Goal: Find specific page/section: Find specific page/section

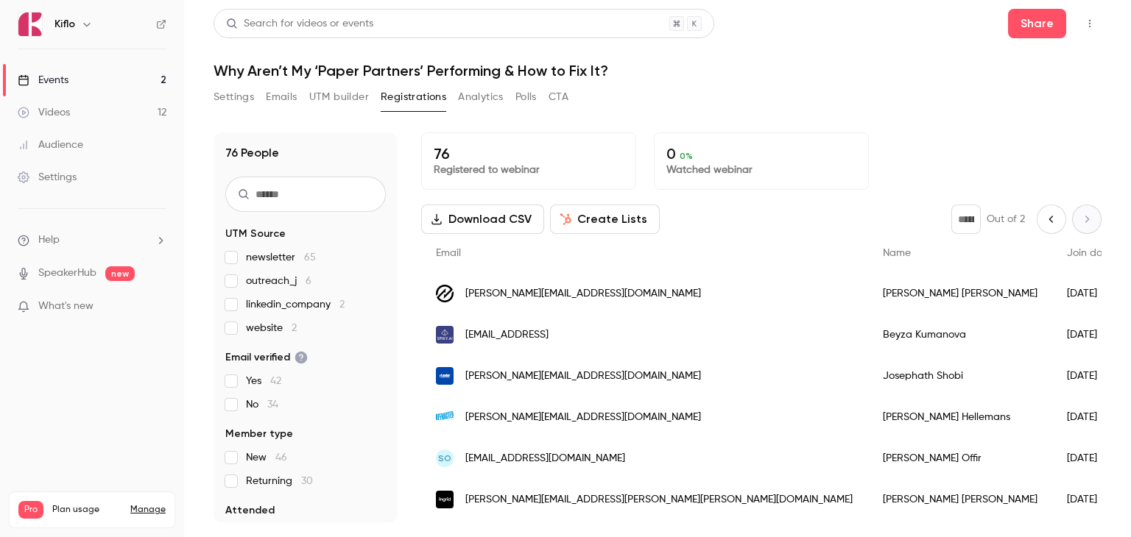
drag, startPoint x: 0, startPoint y: 0, endPoint x: 82, endPoint y: 80, distance: 115.1
click at [82, 80] on link "Events 2" at bounding box center [92, 80] width 184 height 32
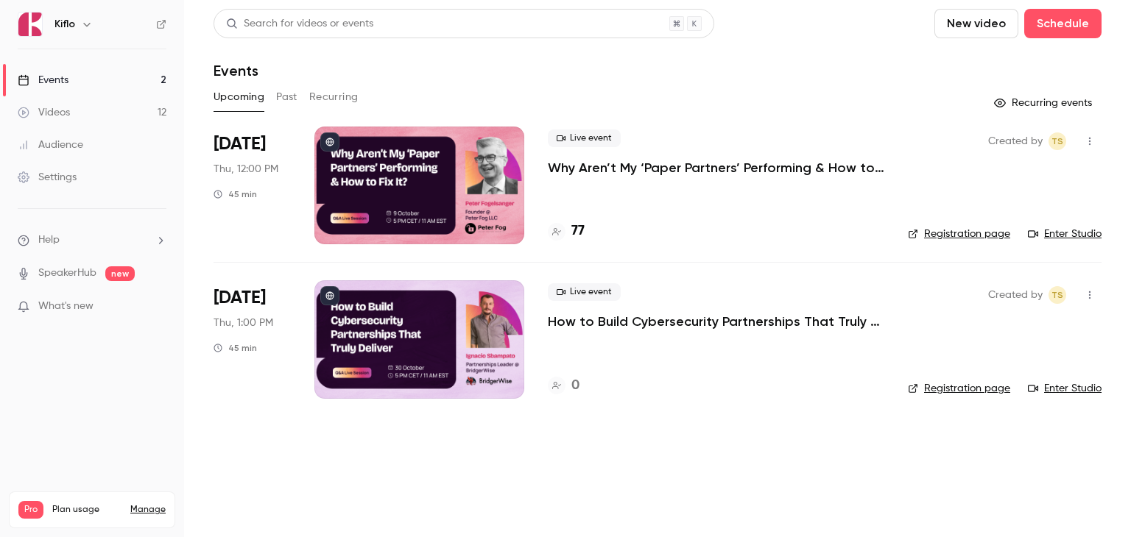
click at [285, 97] on button "Past" at bounding box center [286, 97] width 21 height 24
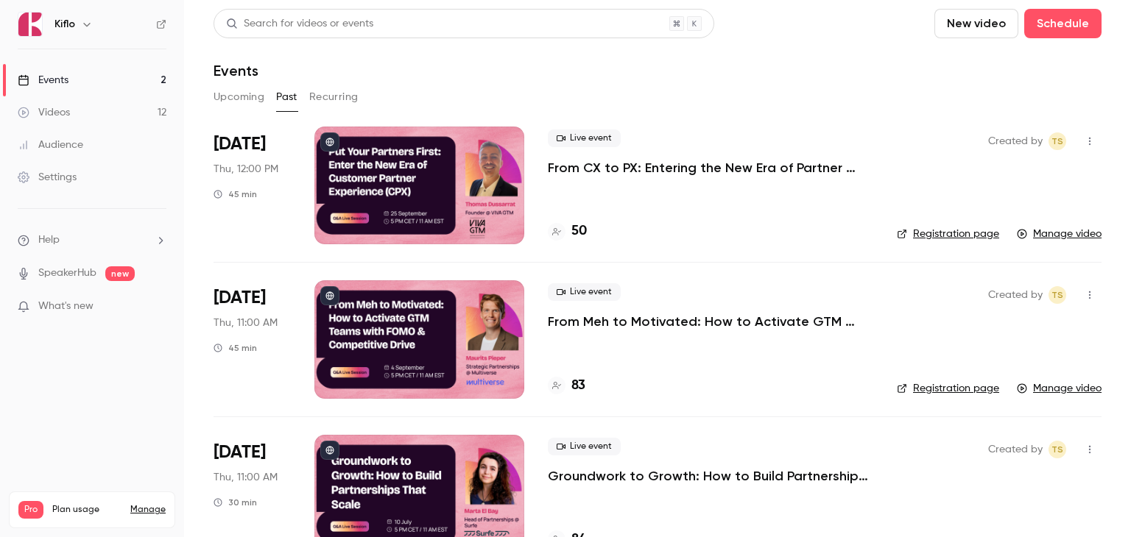
click at [103, 77] on link "Events 2" at bounding box center [92, 80] width 184 height 32
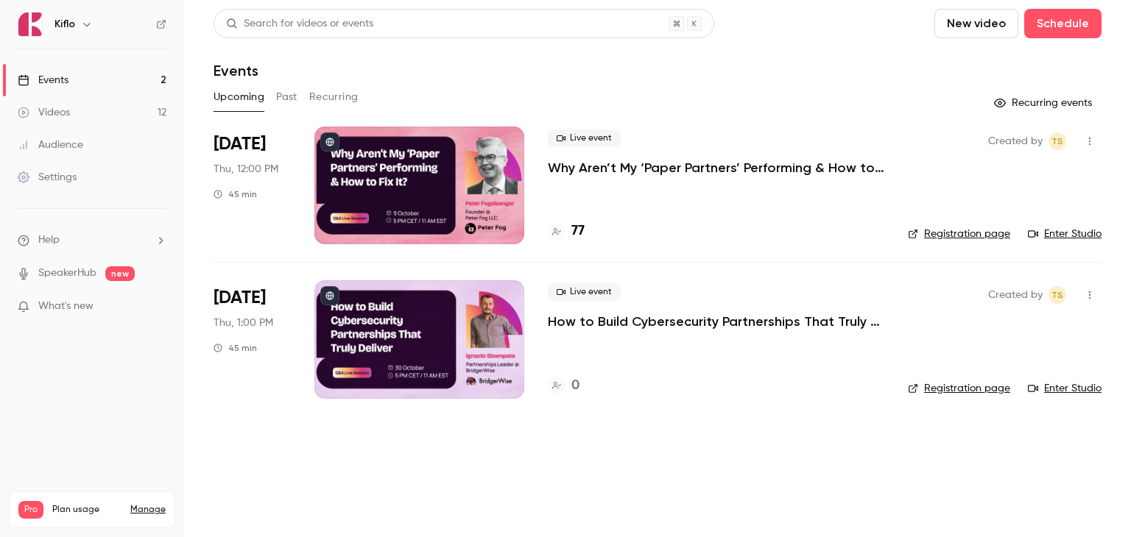
click at [602, 170] on p "Why Aren’t My ‘Paper Partners’ Performing & How to Fix It?" at bounding box center [716, 168] width 336 height 18
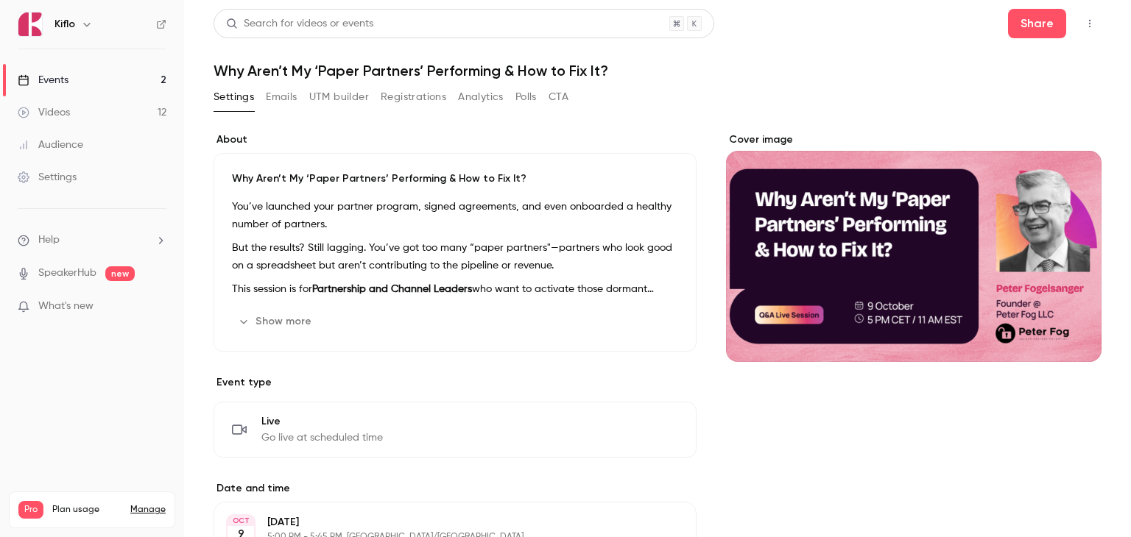
click at [280, 320] on button "Show more" at bounding box center [276, 322] width 88 height 24
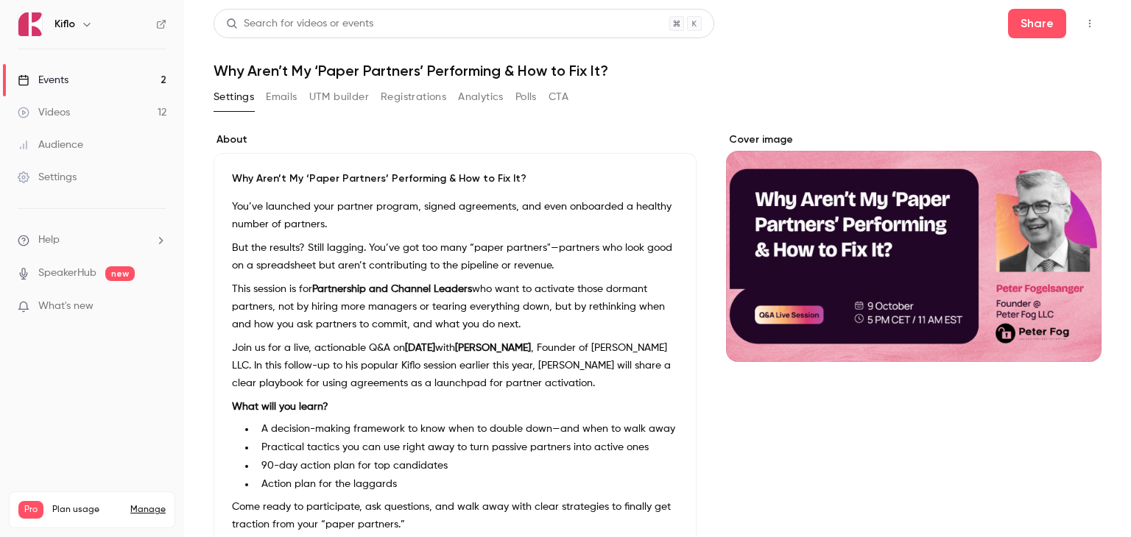
click at [340, 98] on button "UTM builder" at bounding box center [339, 97] width 60 height 24
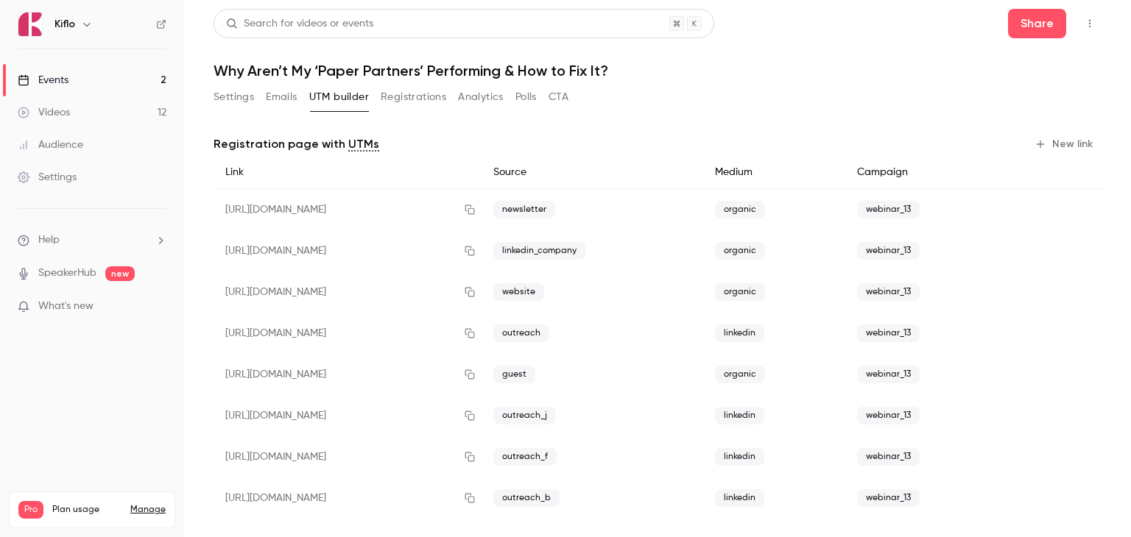
click at [90, 82] on link "Events 2" at bounding box center [92, 80] width 184 height 32
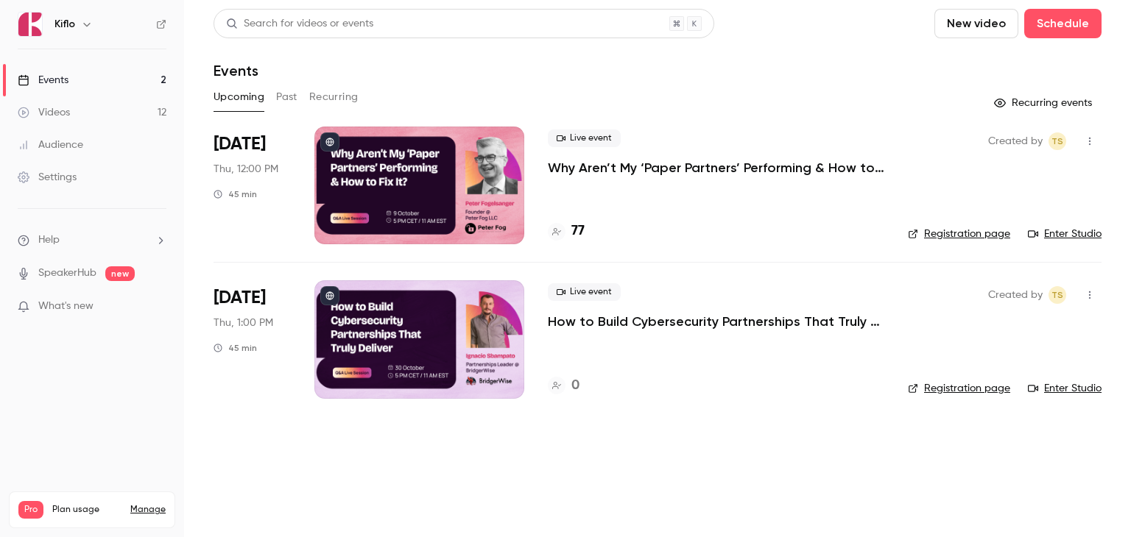
click at [627, 168] on p "Why Aren’t My ‘Paper Partners’ Performing & How to Fix It?" at bounding box center [716, 168] width 336 height 18
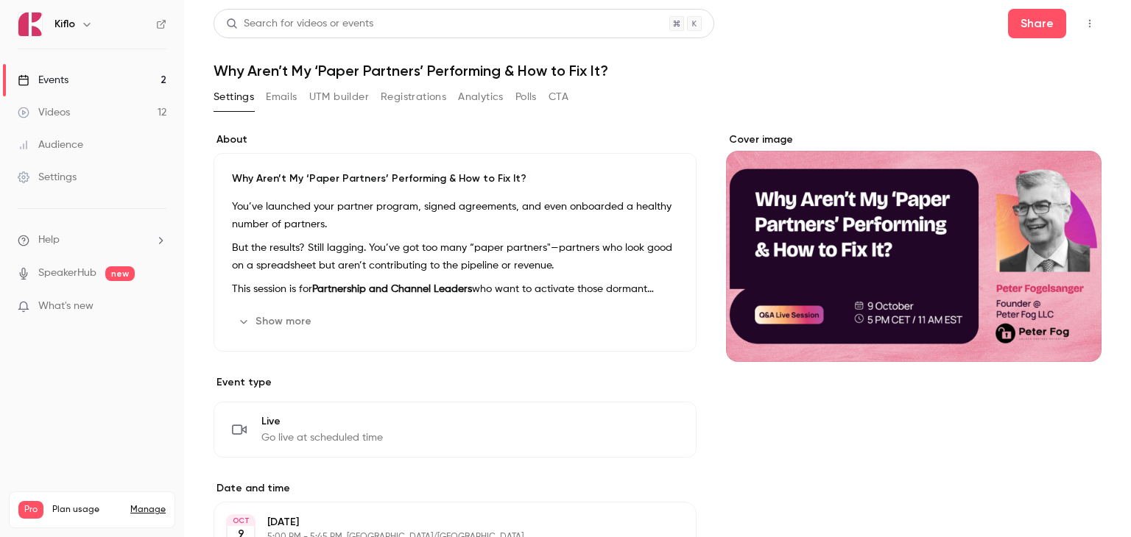
click at [259, 319] on button "Show more" at bounding box center [276, 322] width 88 height 24
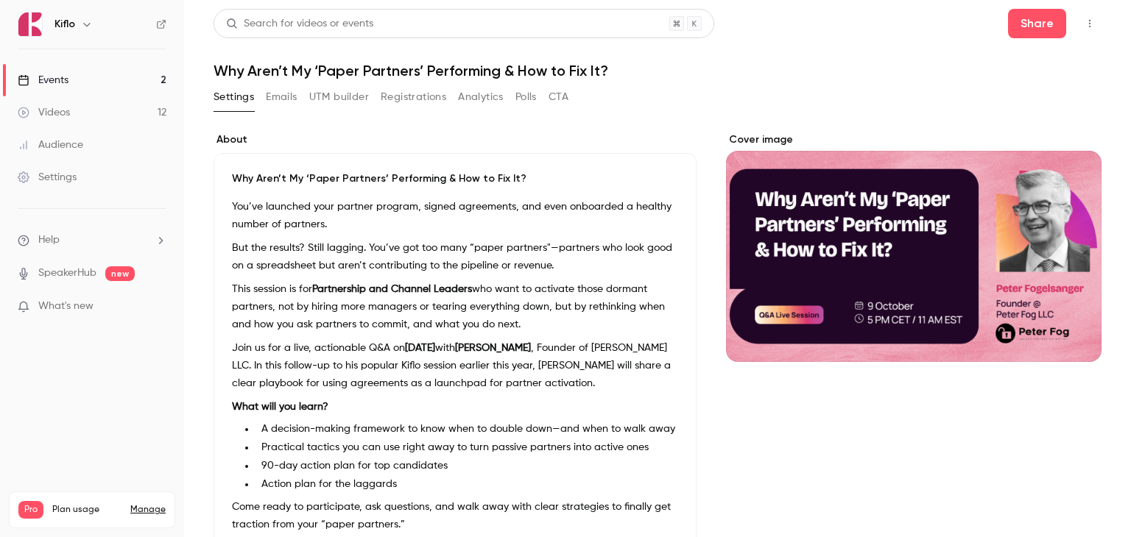
click at [94, 82] on link "Events 2" at bounding box center [92, 80] width 184 height 32
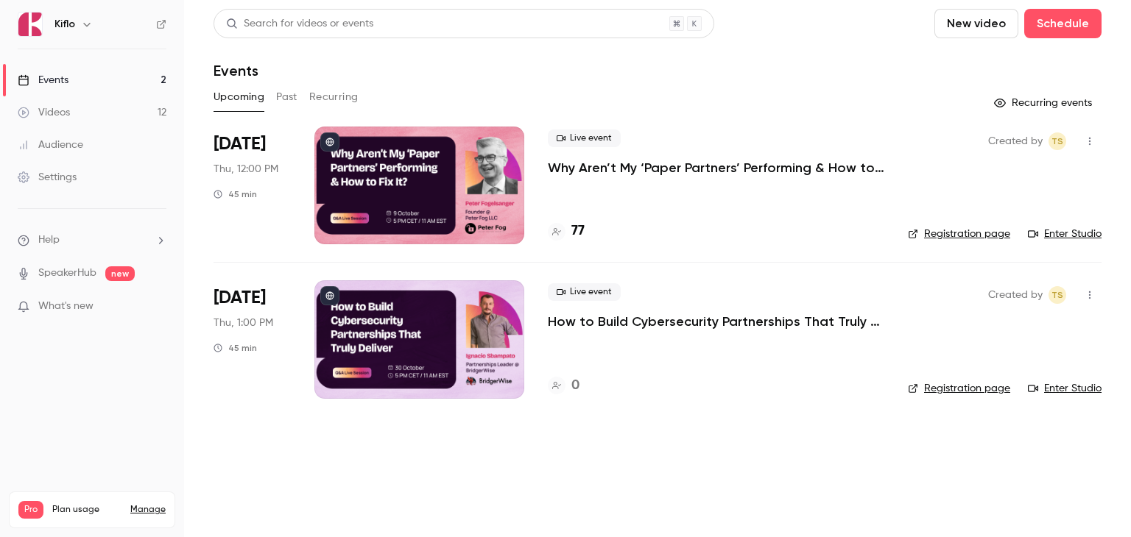
click at [1066, 232] on link "Enter Studio" at bounding box center [1065, 234] width 74 height 15
click at [611, 169] on p "Why Aren’t My ‘Paper Partners’ Performing & How to Fix It?" at bounding box center [716, 168] width 336 height 18
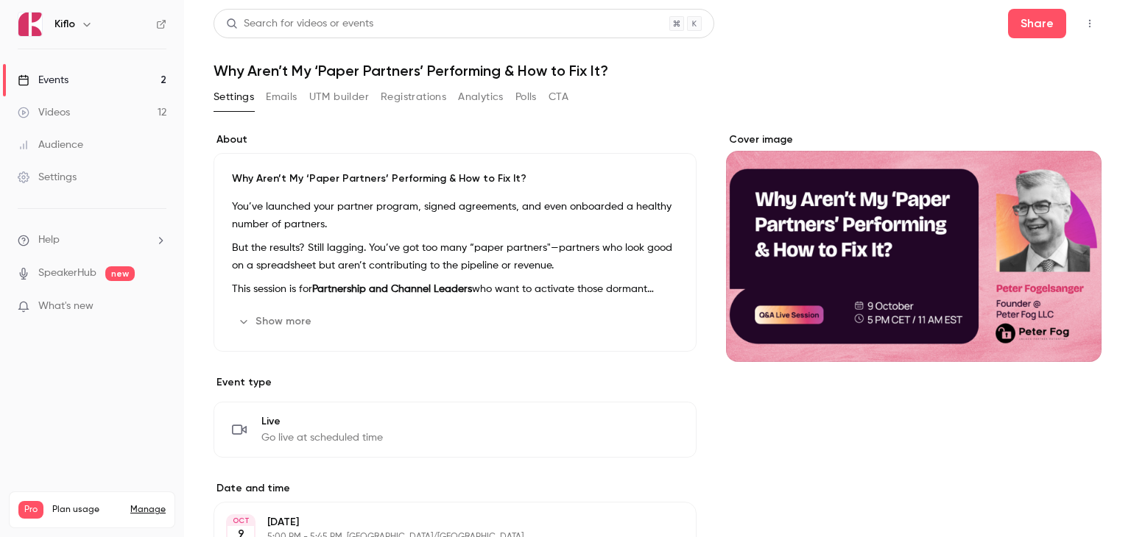
click at [283, 322] on button "Show more" at bounding box center [276, 322] width 88 height 24
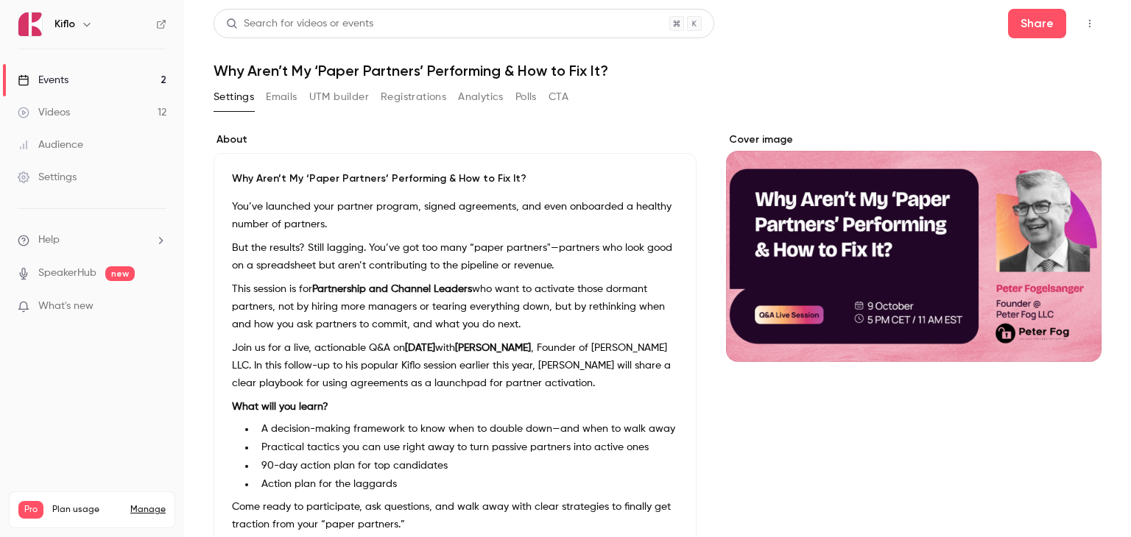
click at [100, 81] on link "Events 2" at bounding box center [92, 80] width 184 height 32
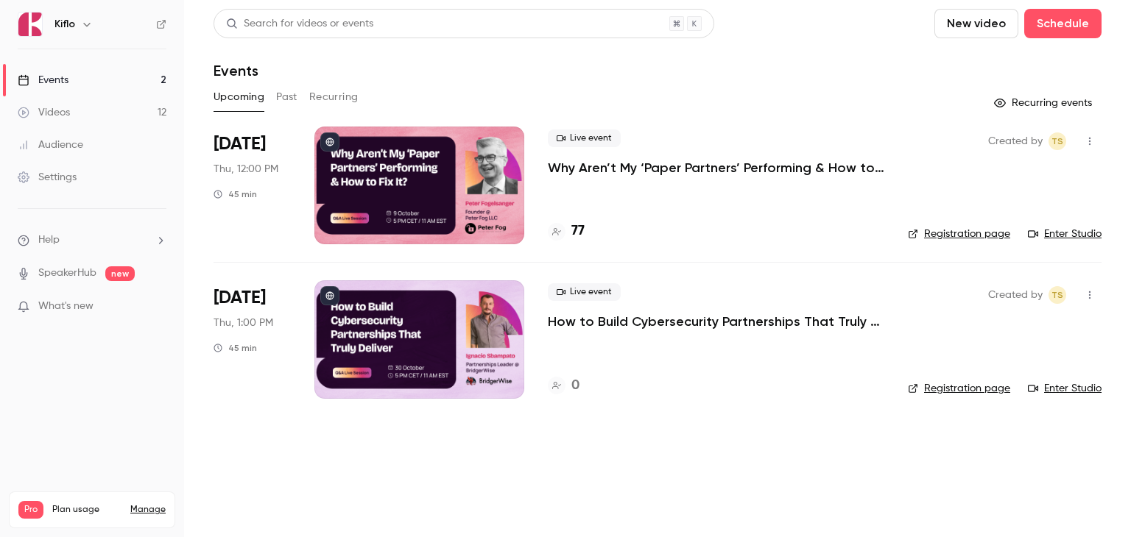
click at [683, 499] on main "Search for videos or events New video Schedule Events Upcoming Past Recurring R…" at bounding box center [657, 268] width 947 height 537
click at [574, 166] on p "Why Aren’t My ‘Paper Partners’ Performing & How to Fix It?" at bounding box center [716, 168] width 336 height 18
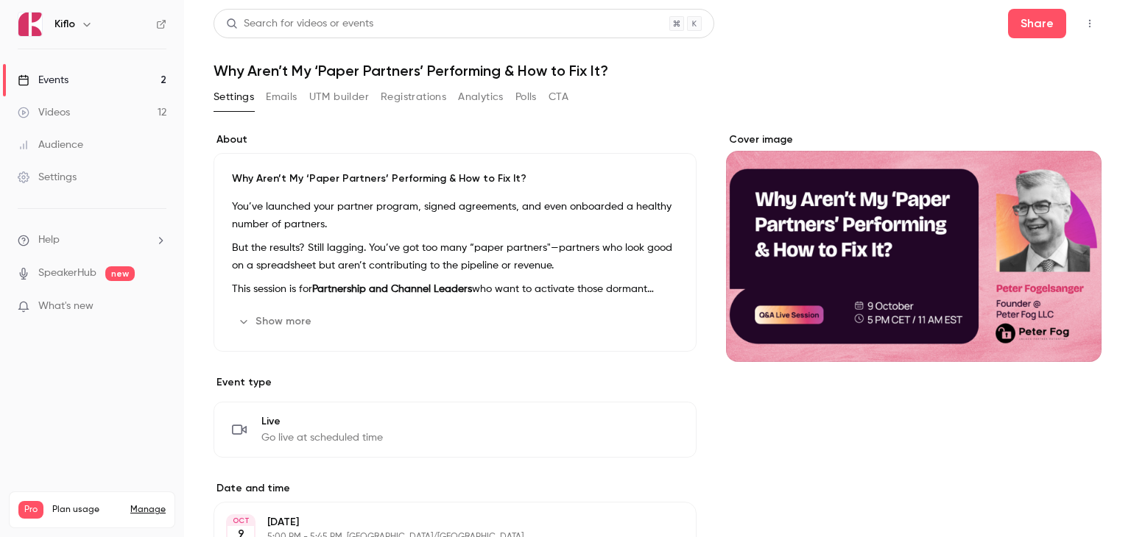
click at [289, 321] on button "Show more" at bounding box center [276, 322] width 88 height 24
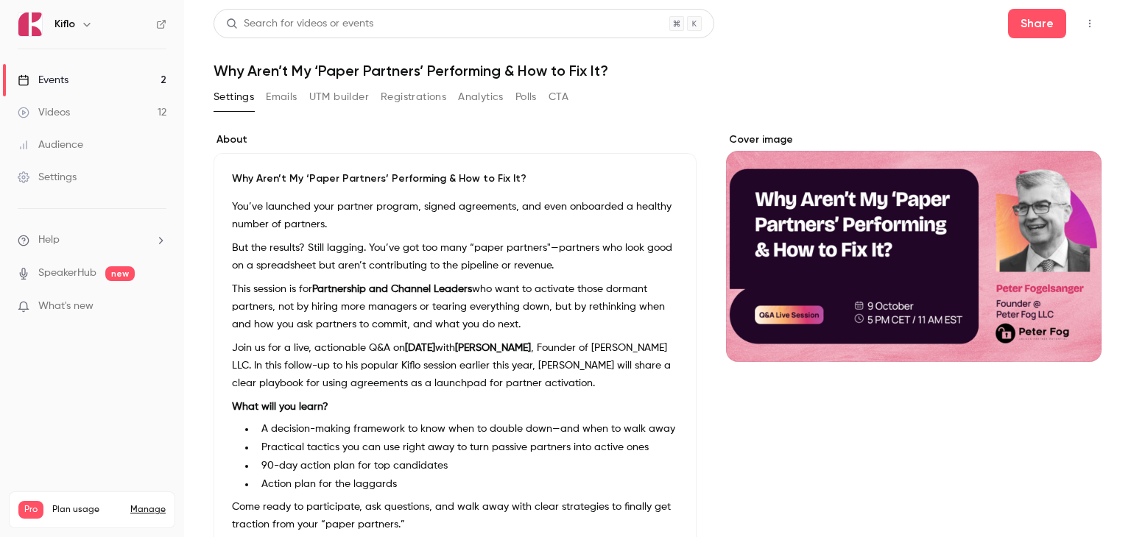
click at [102, 78] on link "Events 2" at bounding box center [92, 80] width 184 height 32
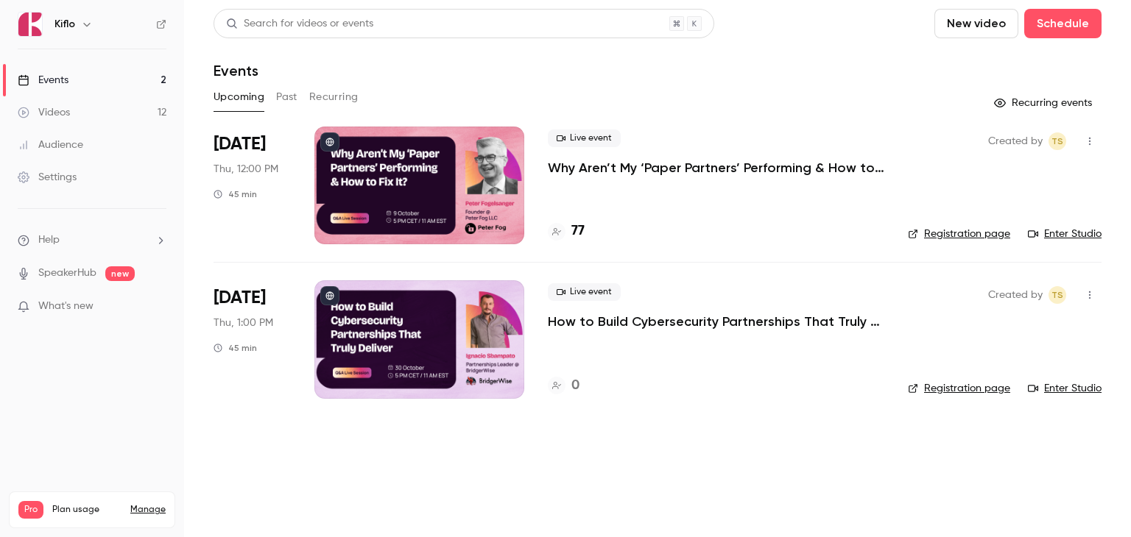
click at [1063, 236] on link "Enter Studio" at bounding box center [1065, 234] width 74 height 15
click at [581, 165] on p "Why Aren’t My ‘Paper Partners’ Performing & How to Fix It?" at bounding box center [716, 168] width 336 height 18
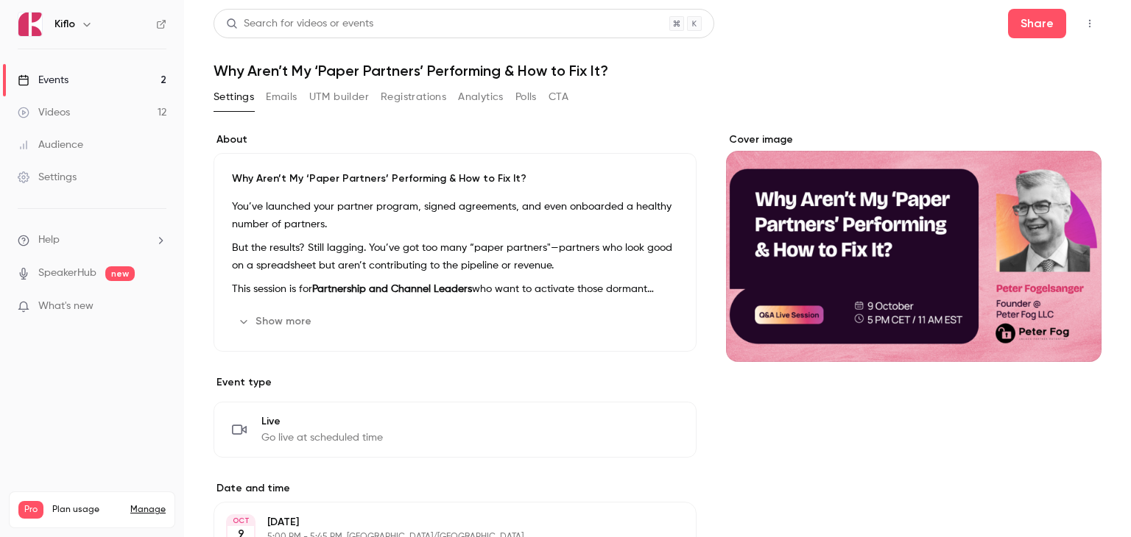
click at [393, 94] on button "Registrations" at bounding box center [414, 97] width 66 height 24
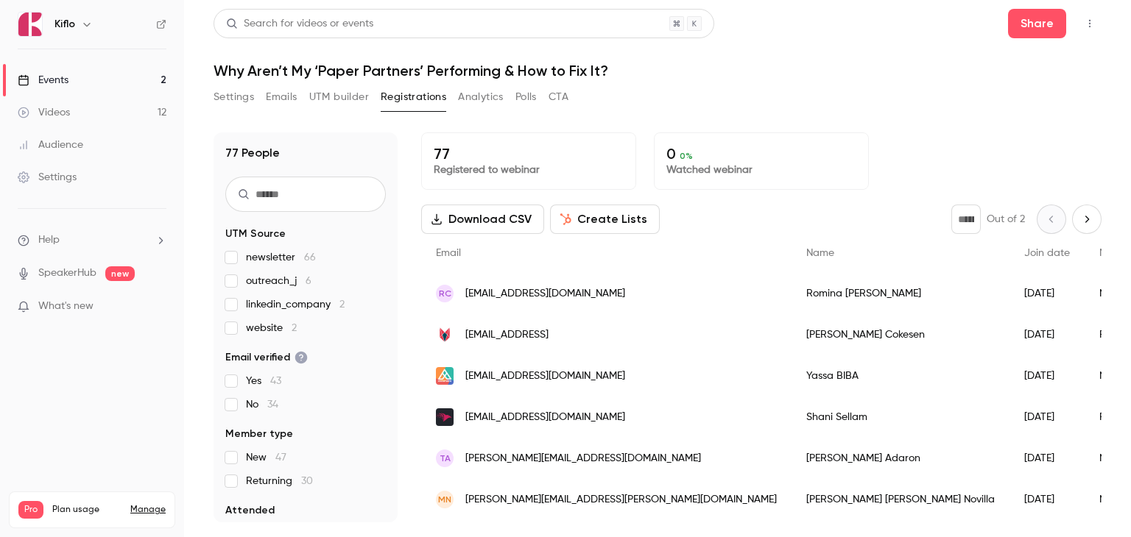
click at [221, 99] on button "Settings" at bounding box center [234, 97] width 40 height 24
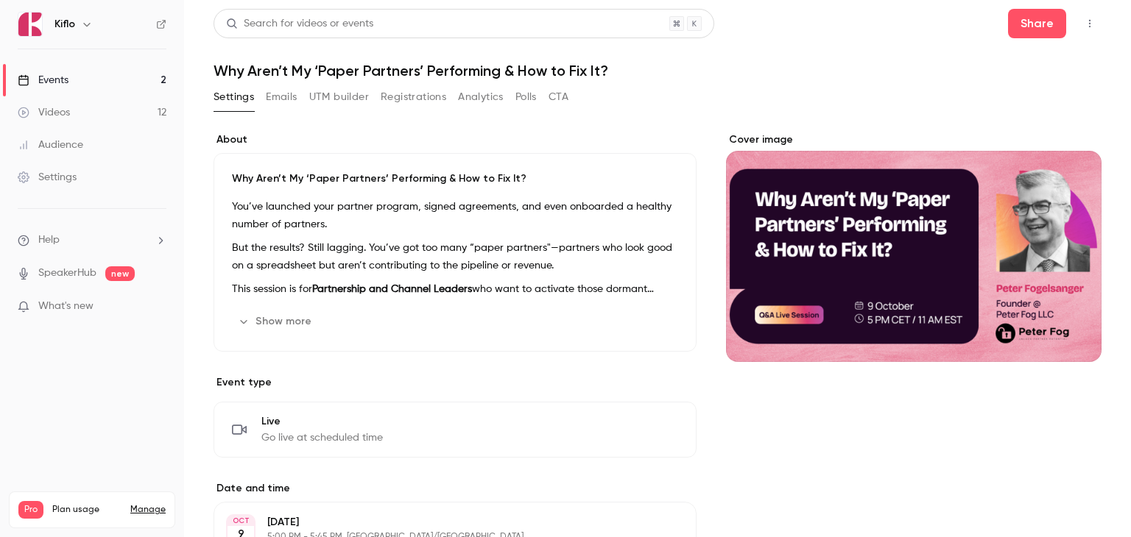
click at [102, 80] on link "Events 2" at bounding box center [92, 80] width 184 height 32
